Goal: Information Seeking & Learning: Learn about a topic

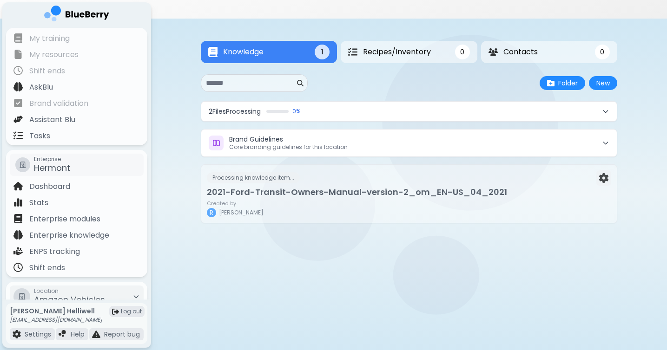
click at [418, 102] on button "2 File s Processing 0 %" at bounding box center [408, 112] width 415 height 20
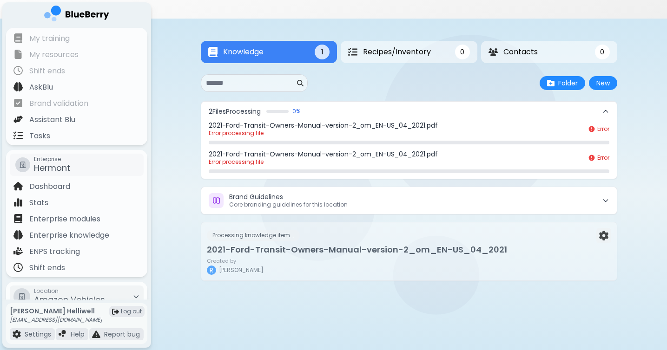
click at [607, 108] on icon at bounding box center [605, 111] width 7 height 7
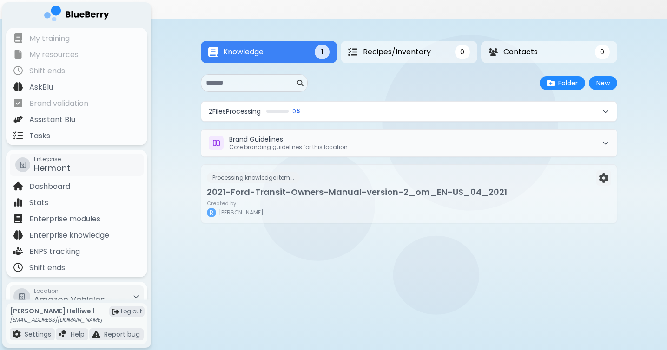
click at [459, 130] on button "Brand Guidelines Core branding guidelines for this location" at bounding box center [408, 143] width 415 height 27
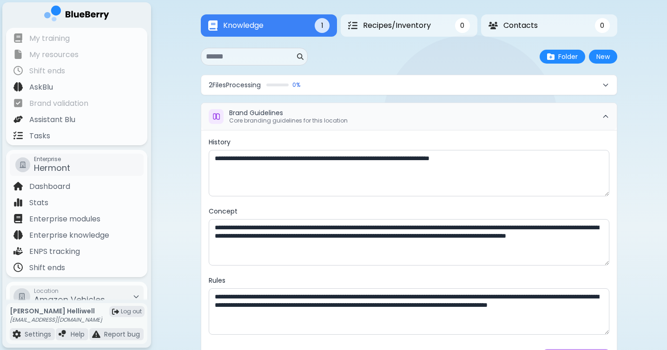
click at [476, 103] on button "Brand Guidelines Core branding guidelines for this location" at bounding box center [408, 116] width 415 height 27
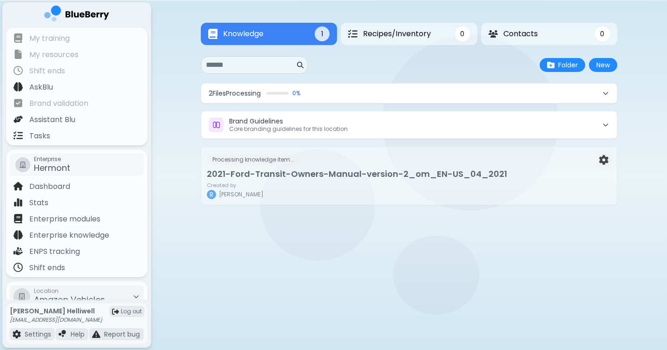
scroll to position [22, 0]
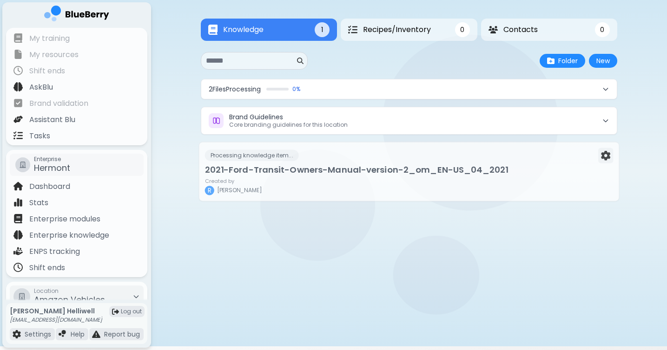
click at [381, 178] on div "Created by [PERSON_NAME]" at bounding box center [409, 186] width 408 height 17
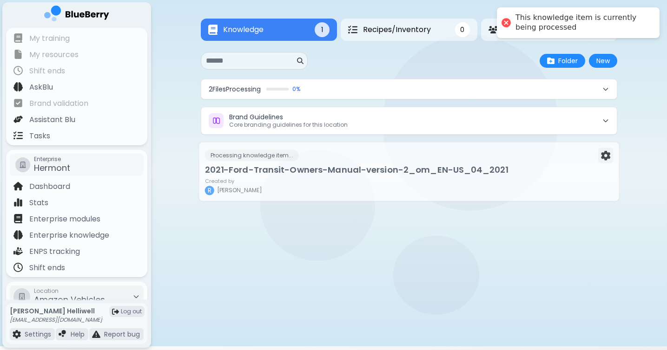
click at [415, 164] on h3 "2021-Ford-Transit-Owners-Manual-version-2_om_EN-US_04_2021" at bounding box center [409, 170] width 408 height 13
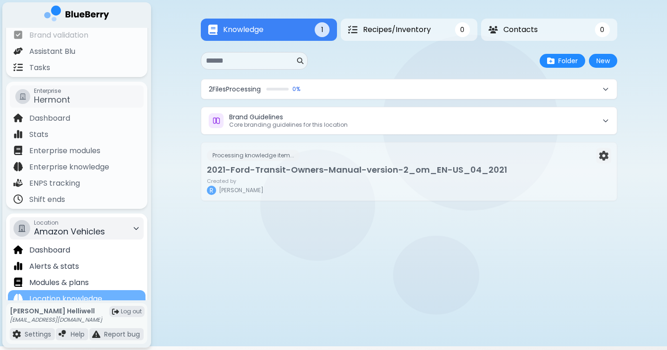
scroll to position [59, 0]
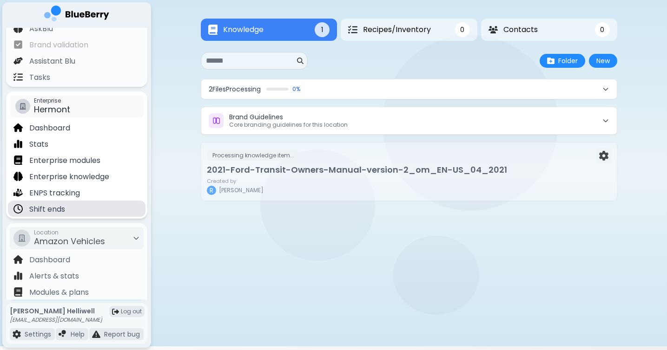
click at [92, 205] on div "Shift ends" at bounding box center [77, 209] width 138 height 16
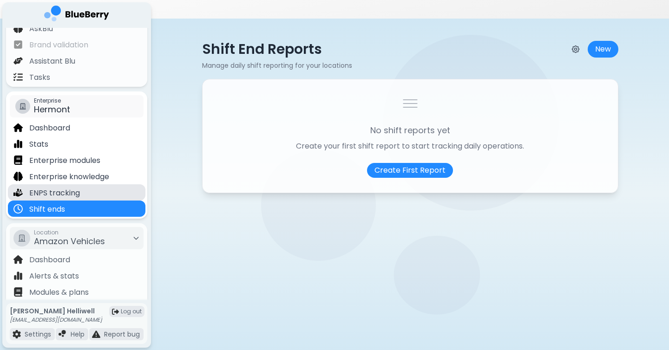
click at [78, 191] on p "ENPS tracking" at bounding box center [54, 193] width 51 height 11
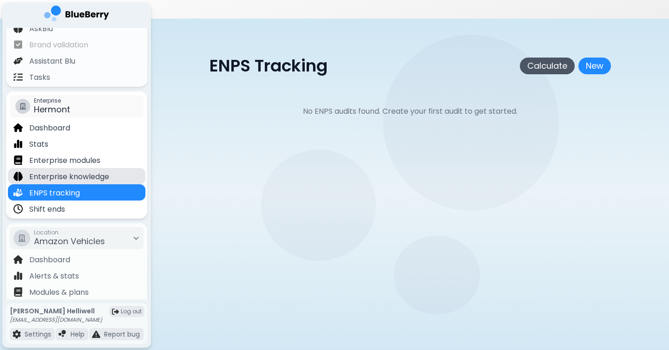
click at [85, 176] on p "Enterprise knowledge" at bounding box center [69, 176] width 80 height 11
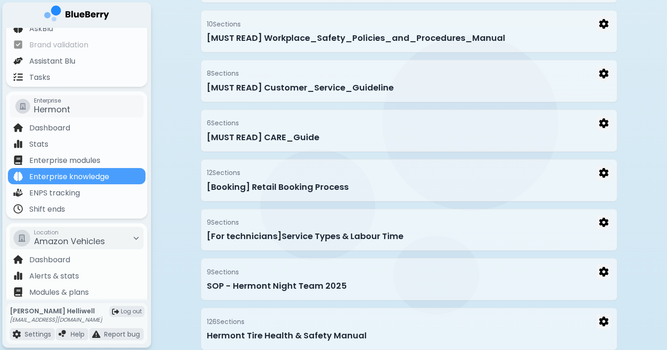
scroll to position [1565, 0]
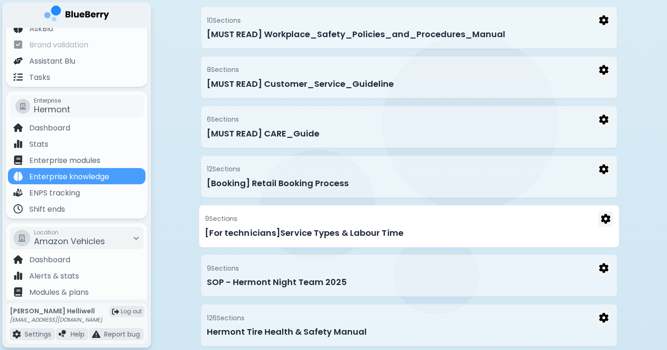
click at [381, 226] on h3 "[For technicians]Service Types & Labour Time" at bounding box center [409, 232] width 408 height 13
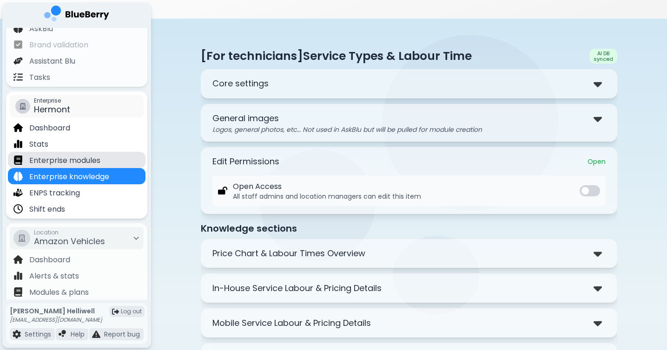
click at [70, 162] on p "Enterprise modules" at bounding box center [64, 160] width 71 height 11
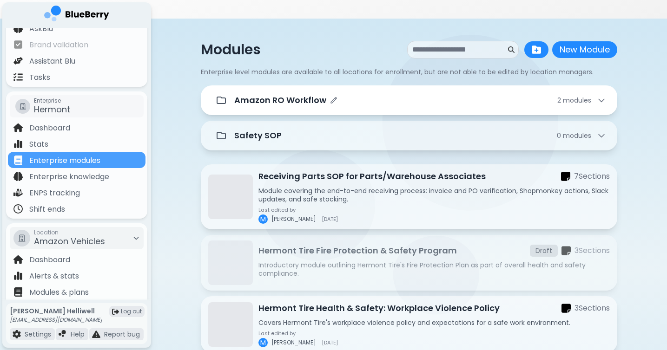
click at [483, 91] on div "Amazon RO Workflow 2 module s" at bounding box center [409, 100] width 394 height 19
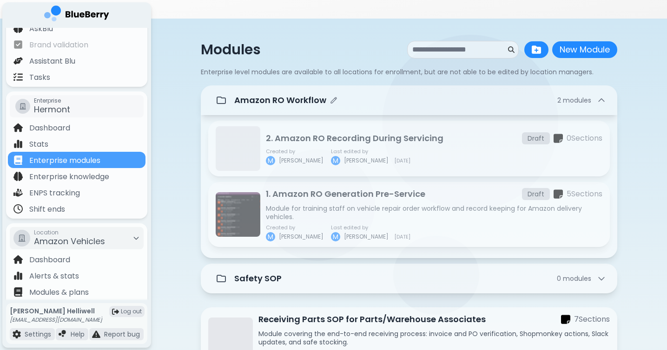
click at [478, 91] on div "Amazon RO Workflow 2 module s" at bounding box center [409, 100] width 394 height 19
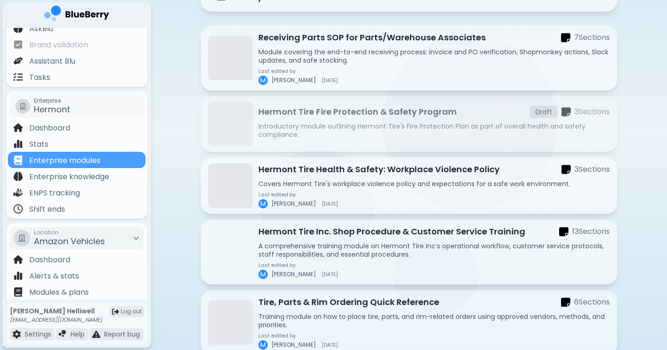
scroll to position [153, 0]
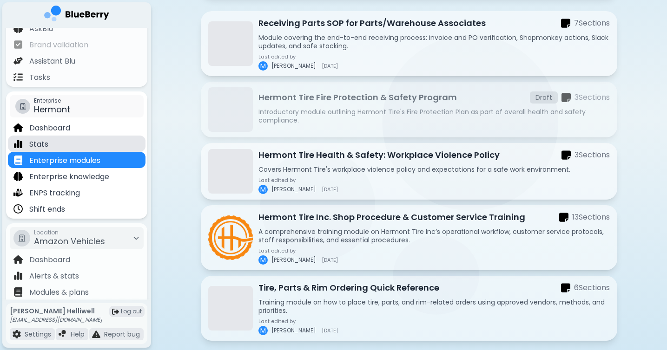
click at [62, 148] on div "Stats" at bounding box center [77, 144] width 138 height 16
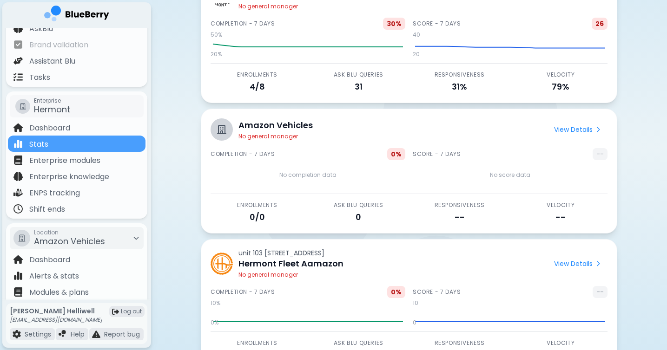
scroll to position [114, 0]
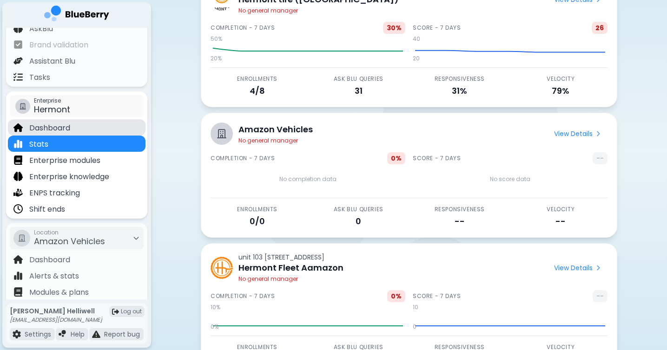
click at [69, 132] on p "Dashboard" at bounding box center [49, 128] width 41 height 11
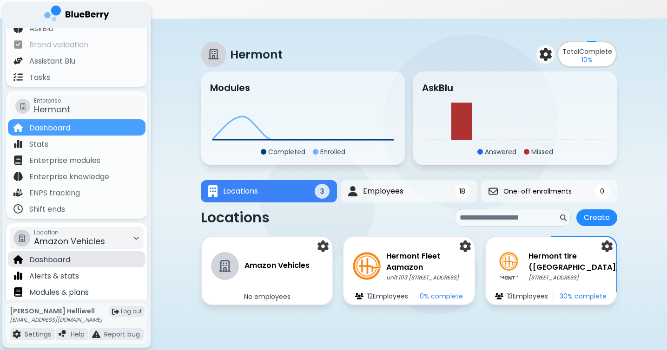
click at [81, 260] on div "Dashboard" at bounding box center [77, 259] width 138 height 16
